Goal: Information Seeking & Learning: Learn about a topic

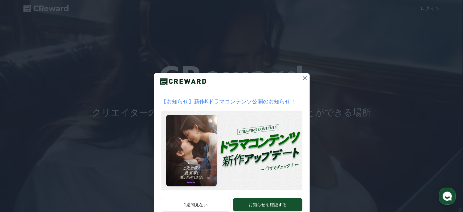
click at [302, 79] on icon at bounding box center [304, 77] width 7 height 7
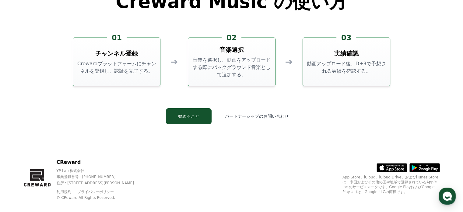
scroll to position [1650, 0]
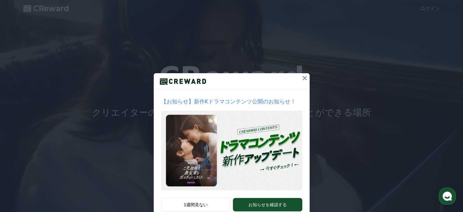
click at [302, 76] on icon at bounding box center [304, 77] width 7 height 7
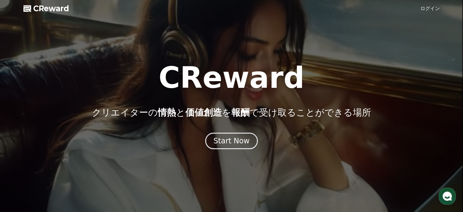
click at [430, 5] on div at bounding box center [231, 106] width 463 height 212
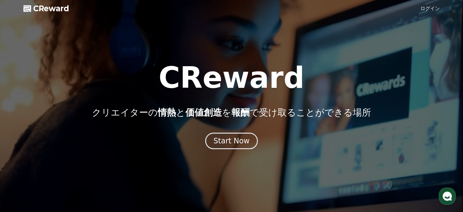
click at [430, 10] on link "ログイン" at bounding box center [430, 8] width 19 height 7
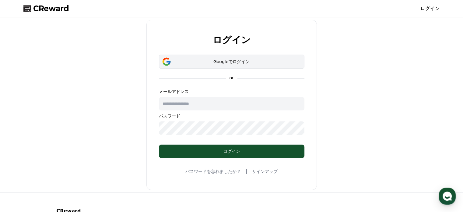
click at [227, 60] on div "Googleでログイン" at bounding box center [232, 61] width 128 height 6
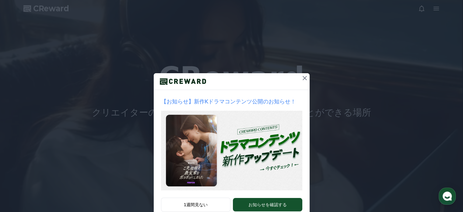
click at [306, 77] on icon at bounding box center [304, 77] width 7 height 7
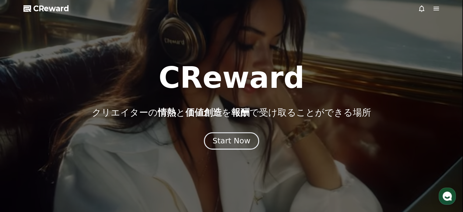
click at [238, 142] on div "Start Now" at bounding box center [232, 141] width 38 height 10
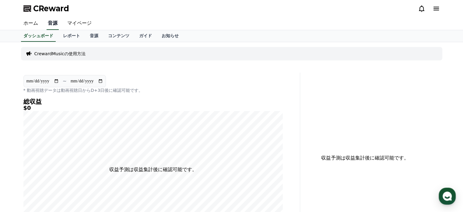
click at [49, 24] on link "音源" at bounding box center [53, 23] width 12 height 13
click at [85, 35] on link "音源" at bounding box center [94, 36] width 18 height 12
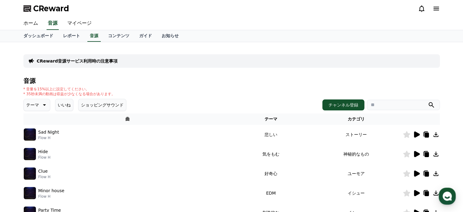
click at [414, 134] on icon at bounding box center [417, 134] width 6 height 6
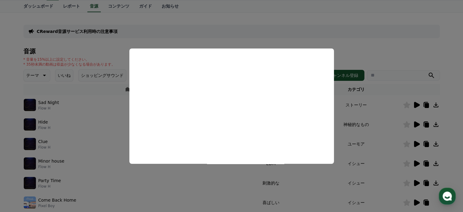
scroll to position [30, 0]
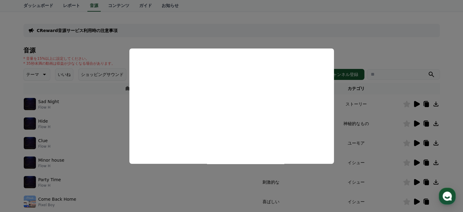
click at [21, 76] on button "close modal" at bounding box center [231, 106] width 463 height 212
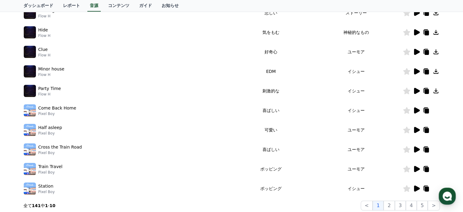
scroll to position [122, 0]
click at [418, 130] on icon at bounding box center [417, 129] width 6 height 6
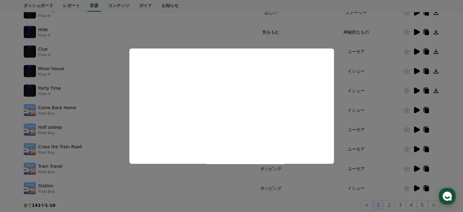
click at [15, 109] on button "close modal" at bounding box center [231, 106] width 463 height 212
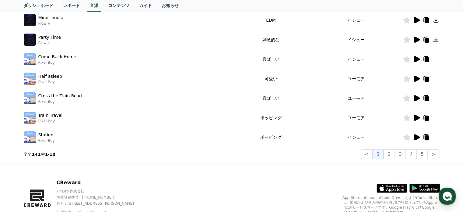
scroll to position [183, 0]
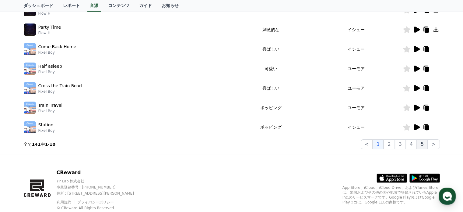
click at [428, 146] on button "5" at bounding box center [422, 144] width 11 height 10
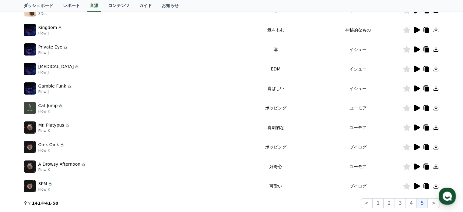
scroll to position [122, 0]
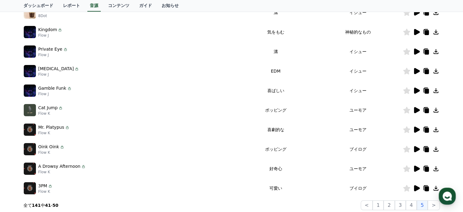
click at [418, 69] on icon at bounding box center [416, 70] width 7 height 7
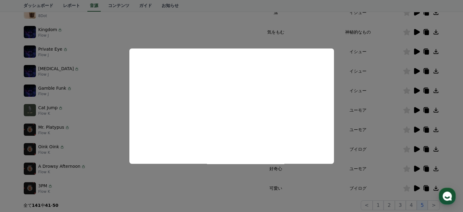
click at [12, 141] on button "close modal" at bounding box center [231, 106] width 463 height 212
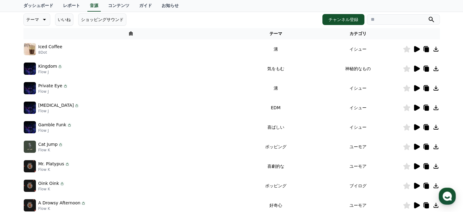
scroll to position [61, 0]
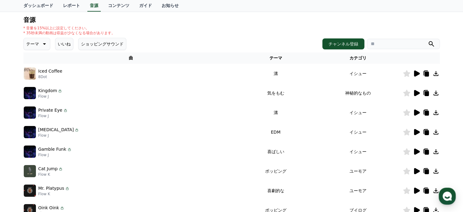
click at [419, 73] on icon at bounding box center [417, 73] width 6 height 6
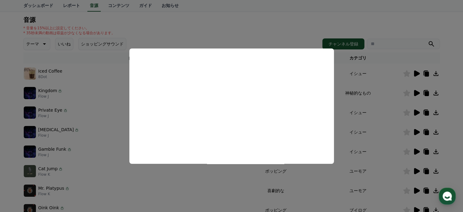
click at [8, 115] on button "close modal" at bounding box center [231, 106] width 463 height 212
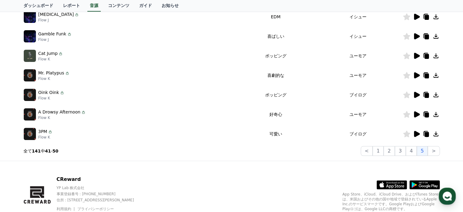
scroll to position [183, 0]
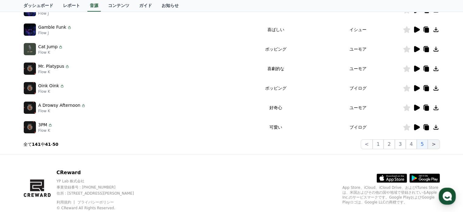
click at [434, 143] on button ">" at bounding box center [434, 144] width 12 height 10
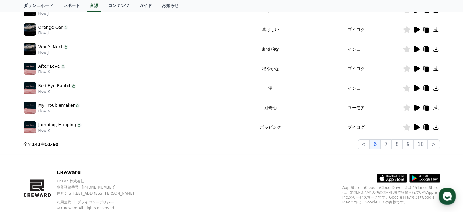
click at [418, 69] on icon at bounding box center [417, 68] width 6 height 6
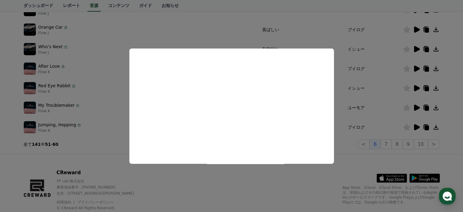
click at [3, 129] on button "close modal" at bounding box center [231, 106] width 463 height 212
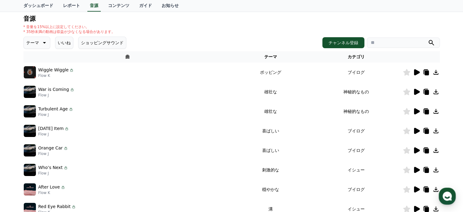
scroll to position [61, 0]
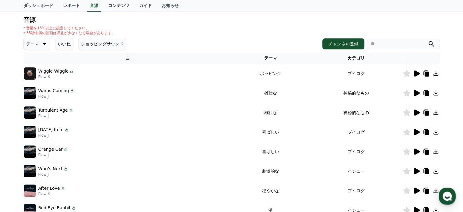
click at [414, 94] on icon at bounding box center [417, 93] width 6 height 6
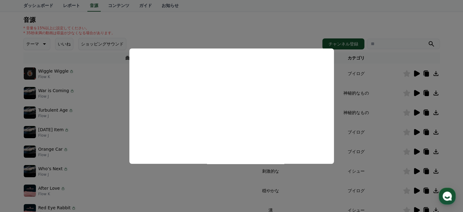
click at [3, 135] on button "close modal" at bounding box center [231, 106] width 463 height 212
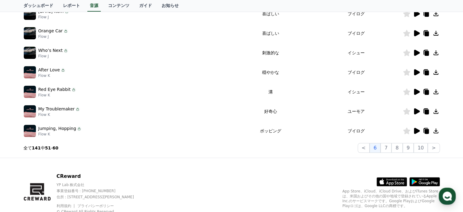
scroll to position [183, 0]
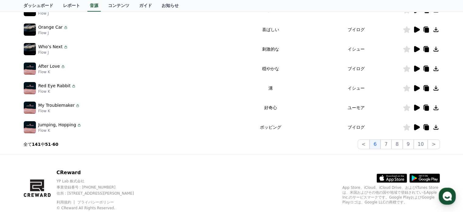
click at [418, 107] on icon at bounding box center [417, 107] width 6 height 6
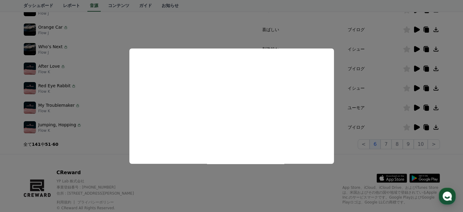
click at [12, 126] on button "close modal" at bounding box center [231, 106] width 463 height 212
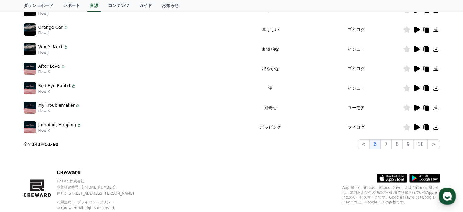
click at [407, 110] on icon at bounding box center [406, 107] width 7 height 7
click at [420, 143] on button "10" at bounding box center [421, 144] width 14 height 10
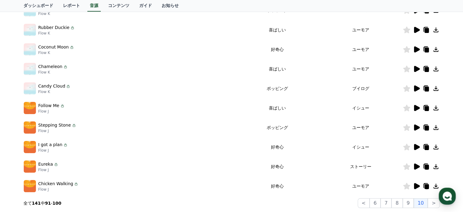
scroll to position [122, 0]
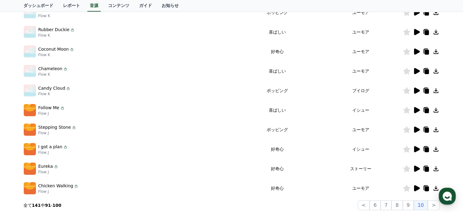
click at [418, 92] on icon at bounding box center [416, 90] width 7 height 7
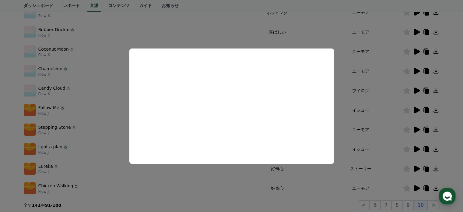
click at [0, 141] on button "close modal" at bounding box center [231, 106] width 463 height 212
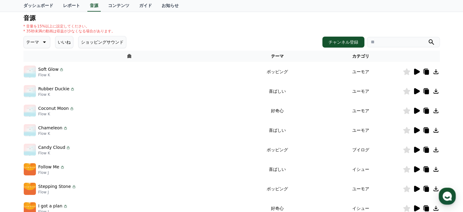
scroll to position [61, 0]
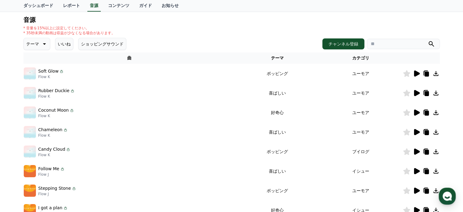
click at [418, 112] on icon at bounding box center [417, 112] width 6 height 6
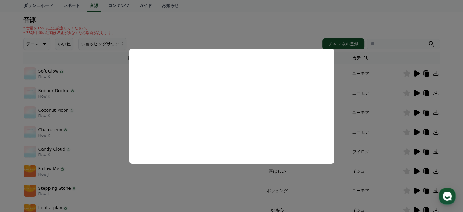
click at [0, 130] on button "close modal" at bounding box center [231, 106] width 463 height 212
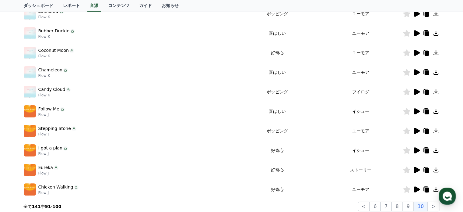
scroll to position [122, 0]
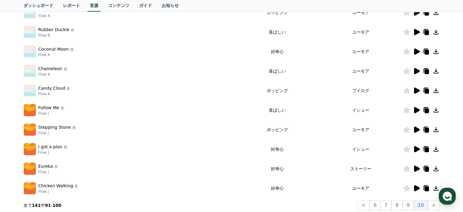
click at [414, 108] on icon at bounding box center [417, 110] width 6 height 6
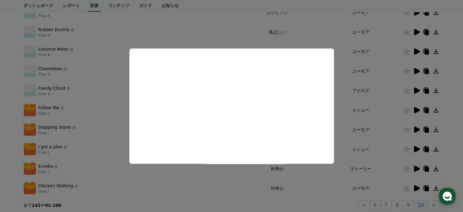
click at [12, 102] on button "close modal" at bounding box center [231, 106] width 463 height 212
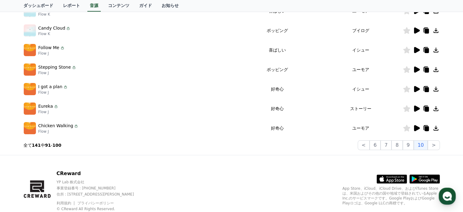
scroll to position [183, 0]
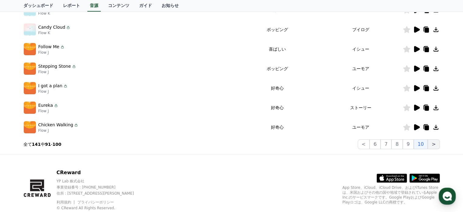
click at [437, 143] on button ">" at bounding box center [434, 144] width 12 height 10
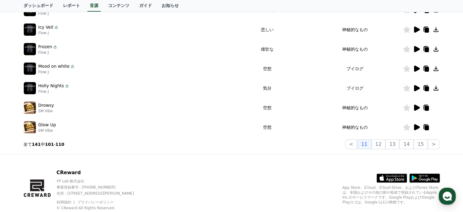
click at [415, 86] on icon at bounding box center [417, 88] width 6 height 6
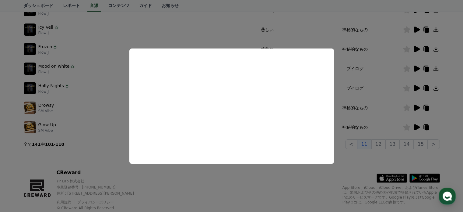
click at [10, 134] on button "close modal" at bounding box center [231, 106] width 463 height 212
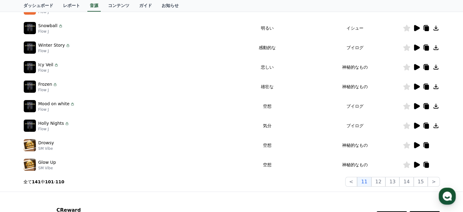
scroll to position [152, 0]
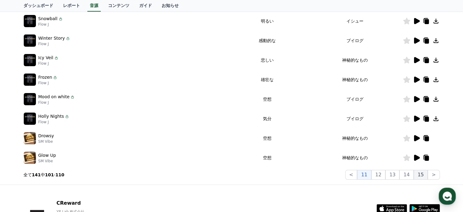
click at [425, 176] on button "15" at bounding box center [421, 175] width 14 height 10
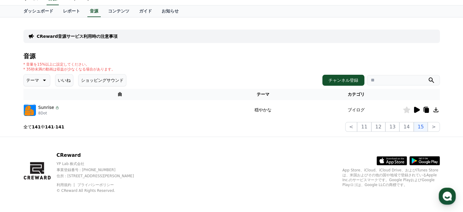
click at [415, 110] on icon at bounding box center [417, 110] width 6 height 6
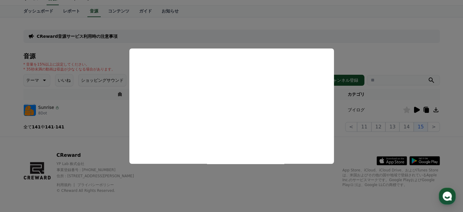
click at [15, 159] on button "close modal" at bounding box center [231, 106] width 463 height 212
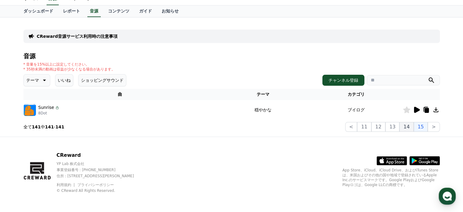
click at [404, 125] on button "14" at bounding box center [407, 127] width 14 height 10
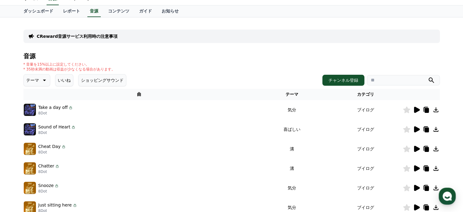
click at [418, 106] on icon at bounding box center [416, 109] width 7 height 7
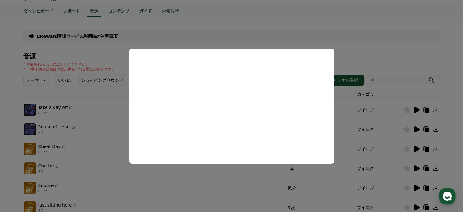
click at [17, 113] on button "close modal" at bounding box center [231, 106] width 463 height 212
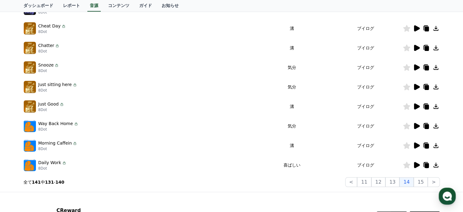
scroll to position [146, 0]
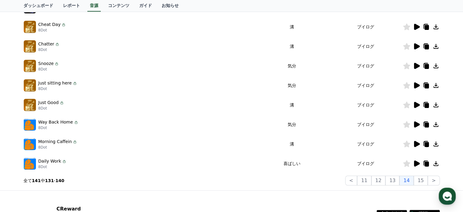
click at [418, 163] on icon at bounding box center [417, 163] width 6 height 6
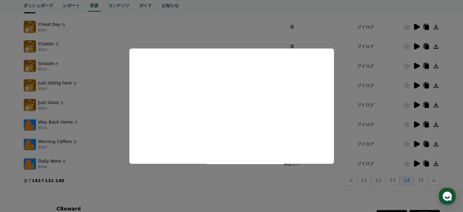
click at [2, 132] on button "close modal" at bounding box center [231, 106] width 463 height 212
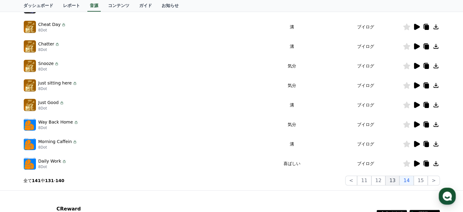
click at [414, 184] on button "13" at bounding box center [421, 180] width 14 height 10
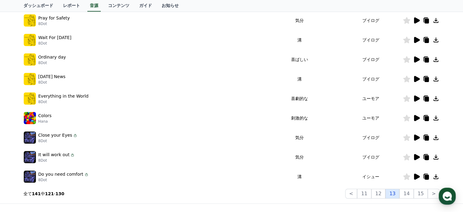
scroll to position [116, 0]
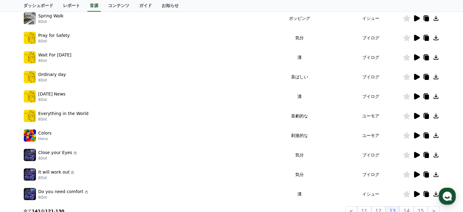
click at [419, 137] on icon at bounding box center [416, 135] width 7 height 7
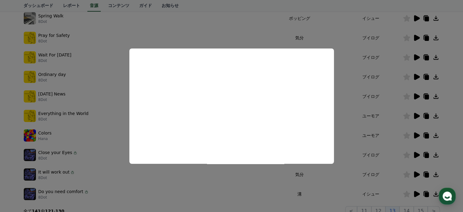
click at [2, 124] on button "close modal" at bounding box center [231, 106] width 463 height 212
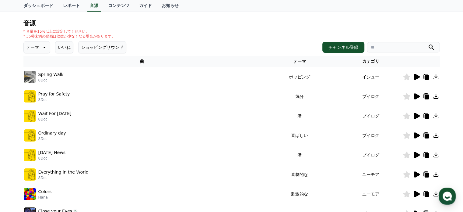
scroll to position [55, 0]
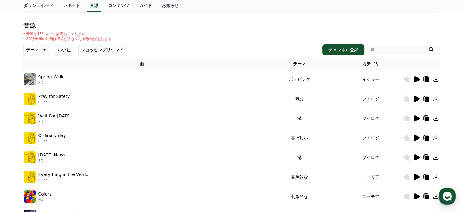
click at [414, 80] on icon at bounding box center [417, 79] width 6 height 6
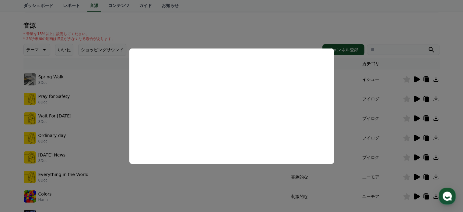
click at [0, 115] on button "close modal" at bounding box center [231, 106] width 463 height 212
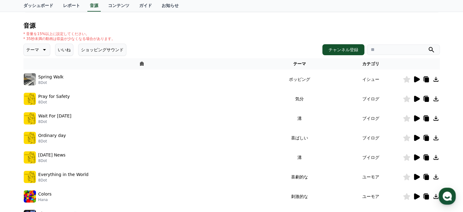
click at [418, 154] on icon at bounding box center [416, 157] width 7 height 7
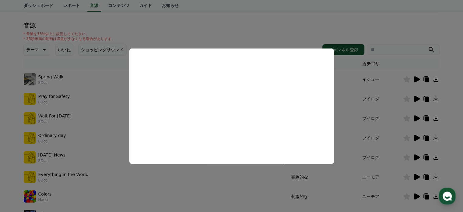
click at [9, 145] on button "close modal" at bounding box center [231, 106] width 463 height 212
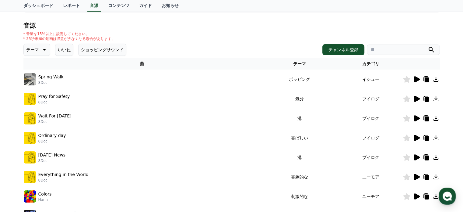
click at [415, 176] on icon at bounding box center [417, 177] width 6 height 6
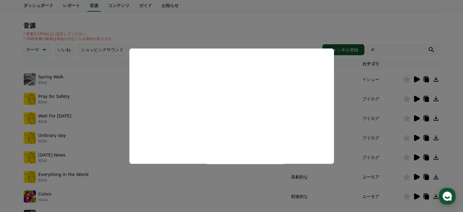
click at [21, 122] on button "close modal" at bounding box center [231, 106] width 463 height 212
